Goal: Find contact information: Find contact information

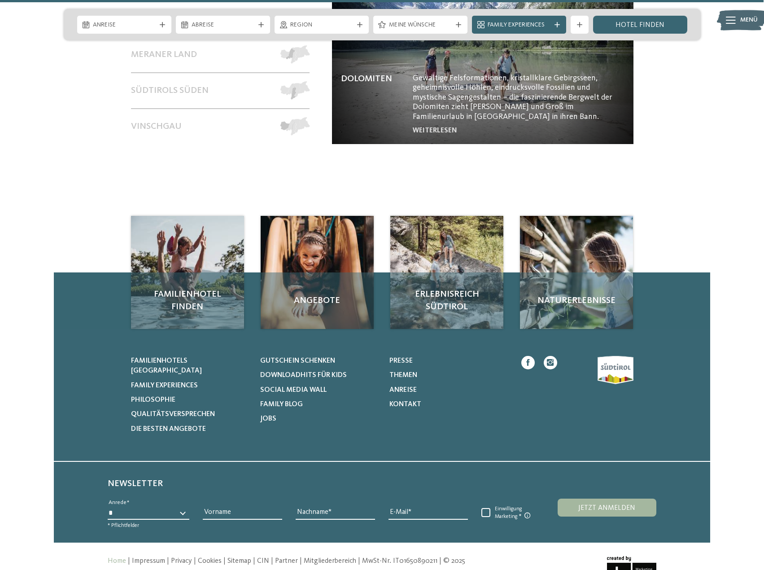
scroll to position [4200, 0]
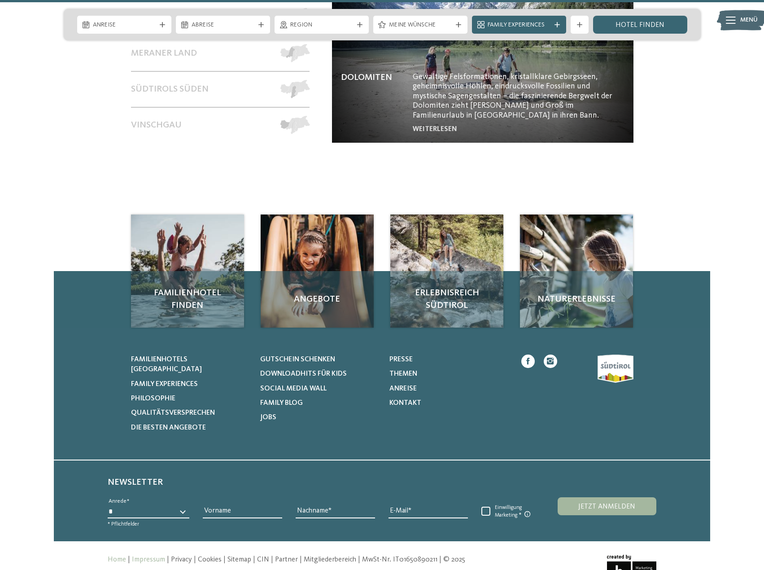
click at [157, 556] on link "Impressum" at bounding box center [148, 559] width 33 height 7
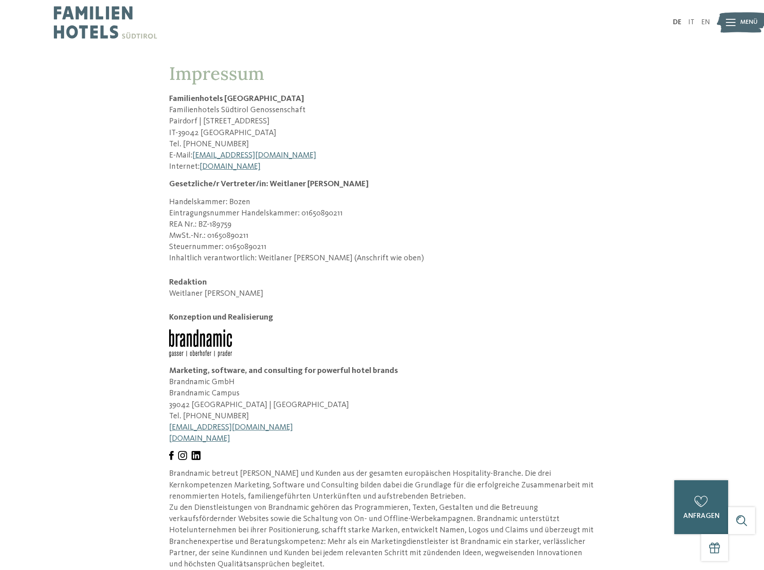
drag, startPoint x: 243, startPoint y: 144, endPoint x: 196, endPoint y: 145, distance: 47.1
click at [196, 145] on p "Tel. [PHONE_NUMBER]" at bounding box center [382, 144] width 426 height 11
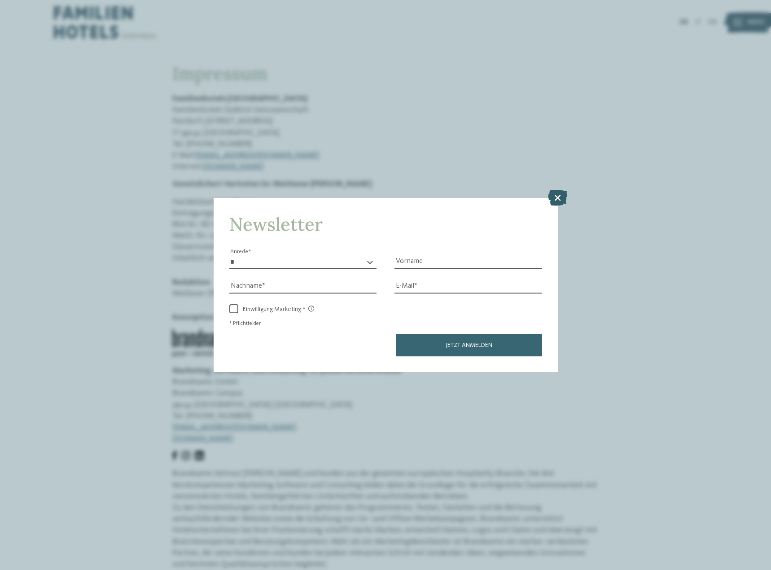
click at [557, 193] on icon at bounding box center [557, 197] width 19 height 16
